Goal: Information Seeking & Learning: Find specific page/section

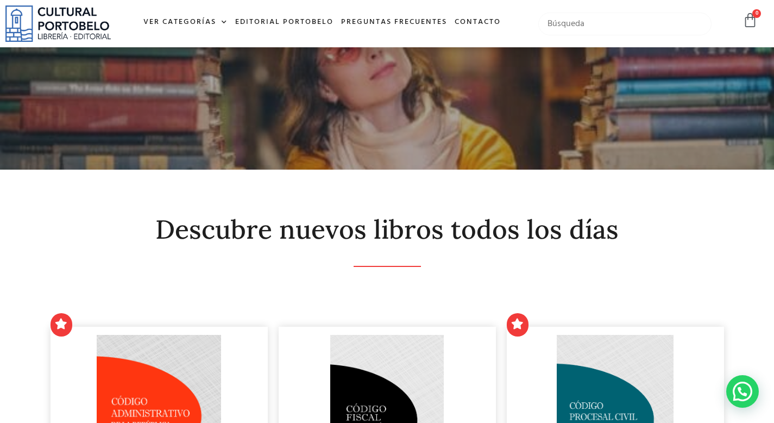
click at [600, 22] on input "text" at bounding box center [624, 23] width 173 height 23
type input "codigo procesal"
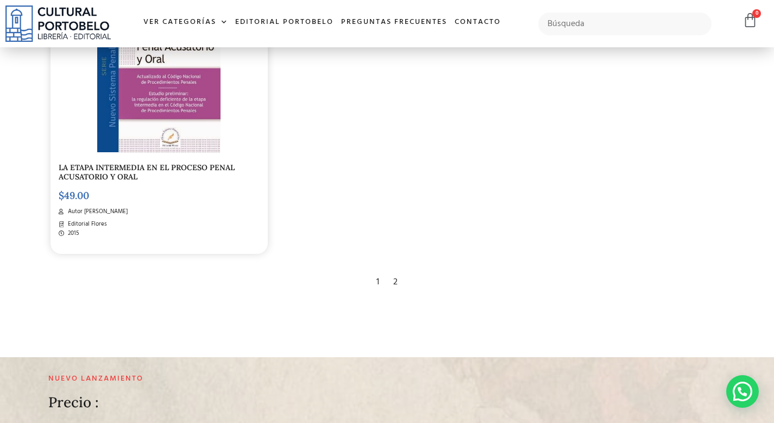
scroll to position [1991, 0]
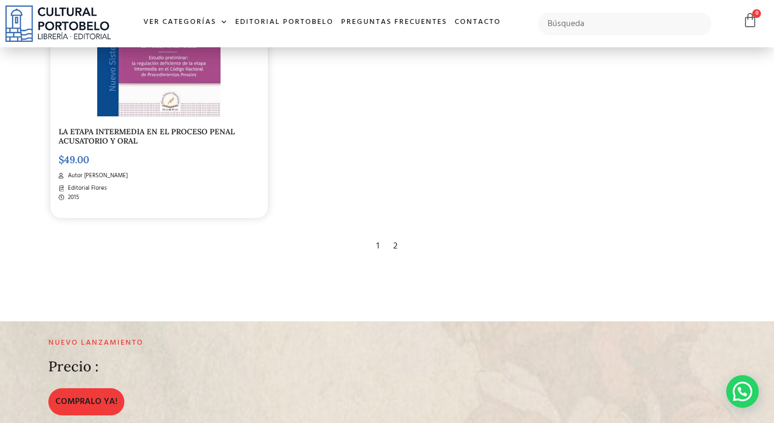
click at [394, 251] on div "2" at bounding box center [395, 246] width 15 height 24
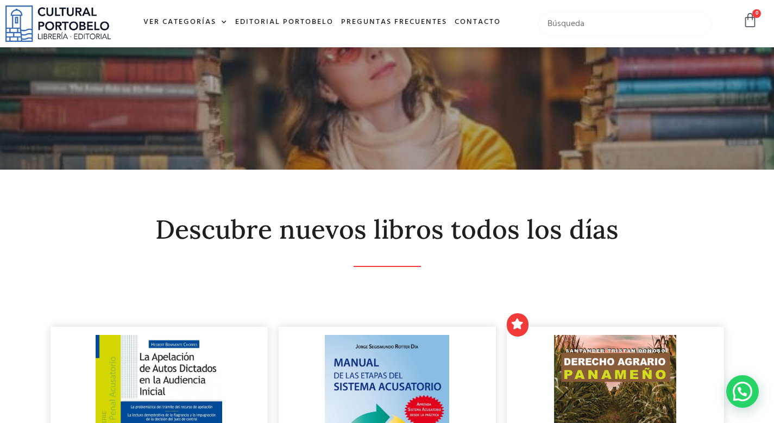
click at [622, 14] on input "text" at bounding box center [624, 23] width 173 height 23
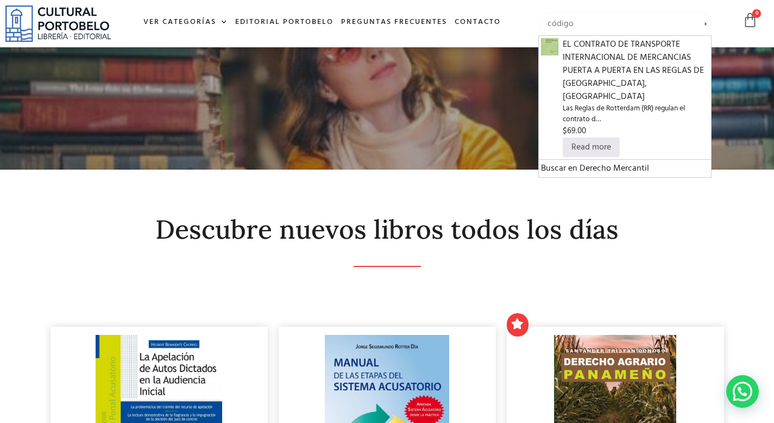
type input "código"
